Goal: Task Accomplishment & Management: Manage account settings

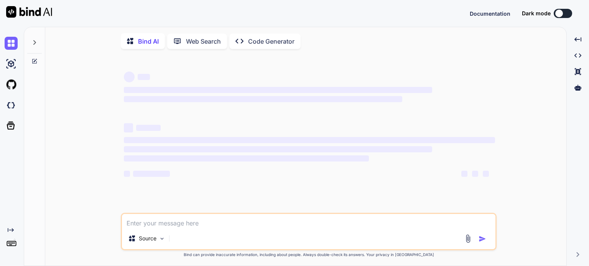
type textarea "x"
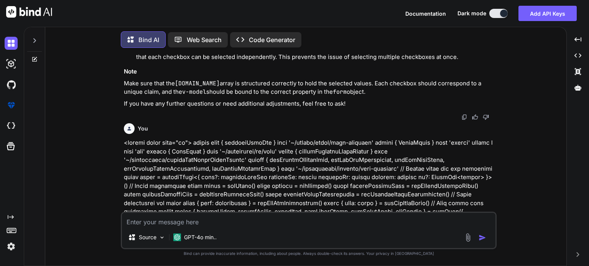
scroll to position [10625, 0]
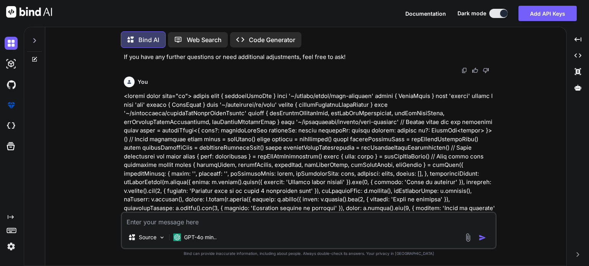
click at [11, 248] on img at bounding box center [11, 246] width 13 height 13
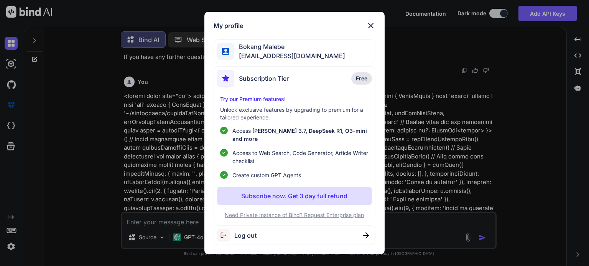
click at [250, 231] on span "Log out" at bounding box center [245, 235] width 22 height 9
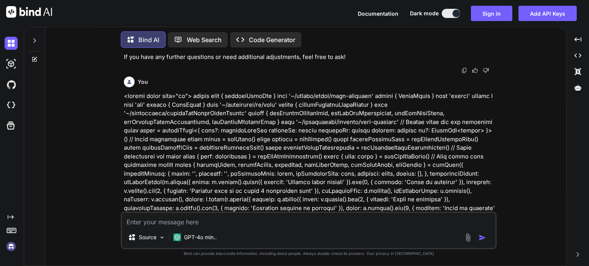
type textarea "x"
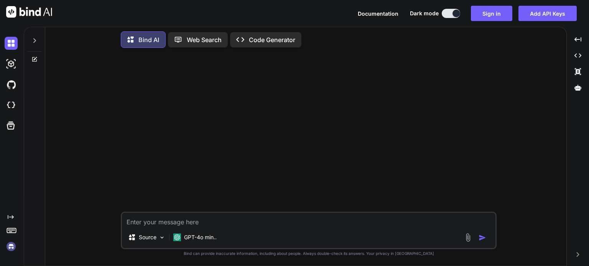
click at [11, 247] on img at bounding box center [11, 246] width 13 height 13
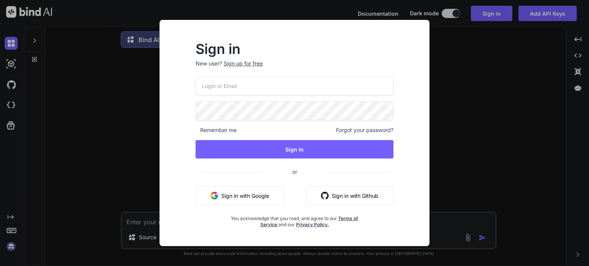
type input "[EMAIL_ADDRESS][DOMAIN_NAME]"
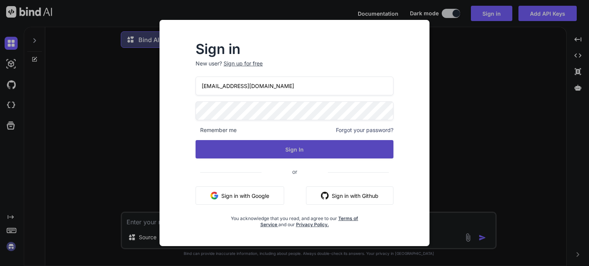
click at [298, 148] on button "Sign In" at bounding box center [294, 149] width 198 height 18
click at [295, 148] on button "Sign In" at bounding box center [294, 149] width 198 height 18
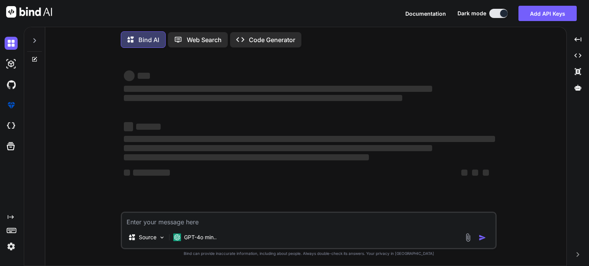
type textarea "x"
